Goal: Task Accomplishment & Management: Manage account settings

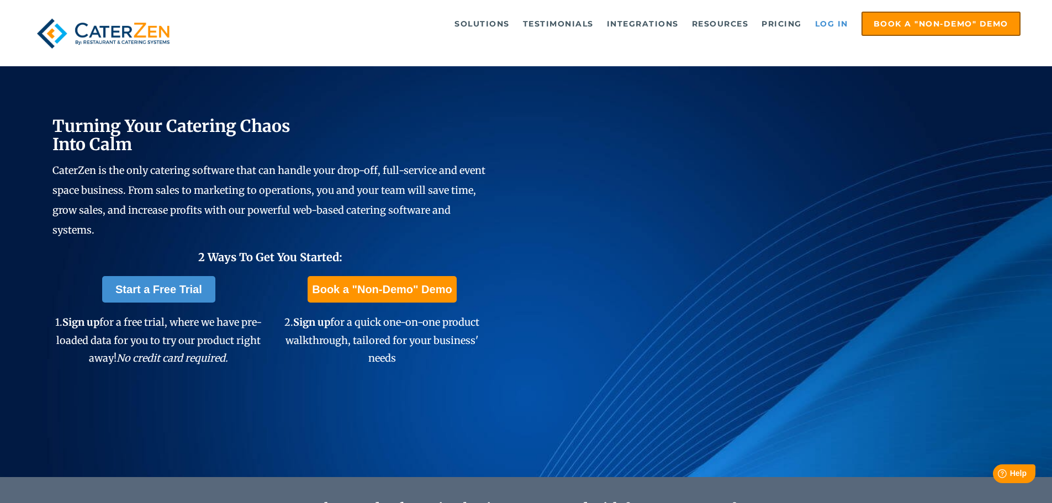
click at [835, 22] on link "Log in" at bounding box center [832, 24] width 44 height 22
click at [847, 21] on link "Log in" at bounding box center [832, 24] width 44 height 22
click at [829, 22] on link "Log in" at bounding box center [832, 24] width 44 height 22
click at [815, 23] on link "Log in" at bounding box center [832, 24] width 44 height 22
click at [822, 17] on link "Log in" at bounding box center [832, 24] width 44 height 22
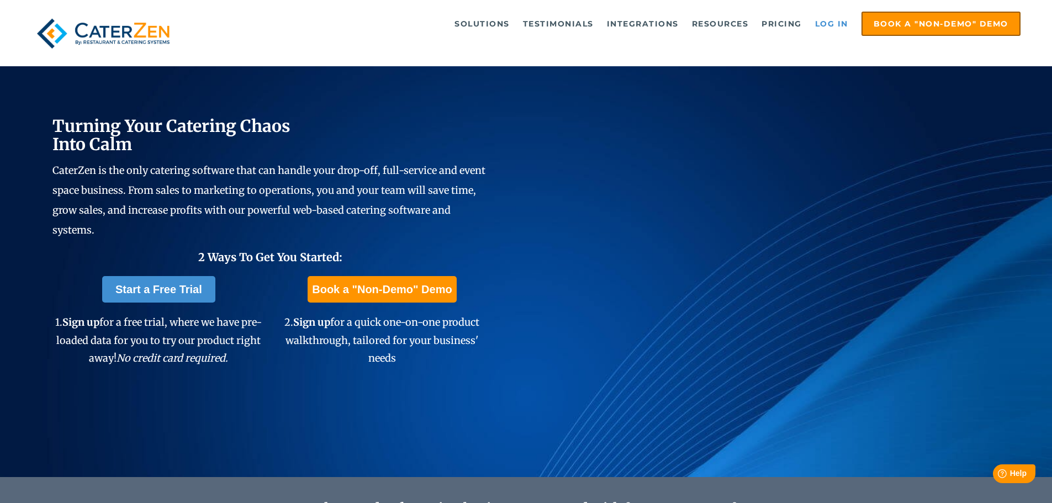
click at [851, 28] on link "Log in" at bounding box center [832, 24] width 44 height 22
click at [824, 29] on link "Log in" at bounding box center [832, 24] width 44 height 22
